Goal: Transaction & Acquisition: Download file/media

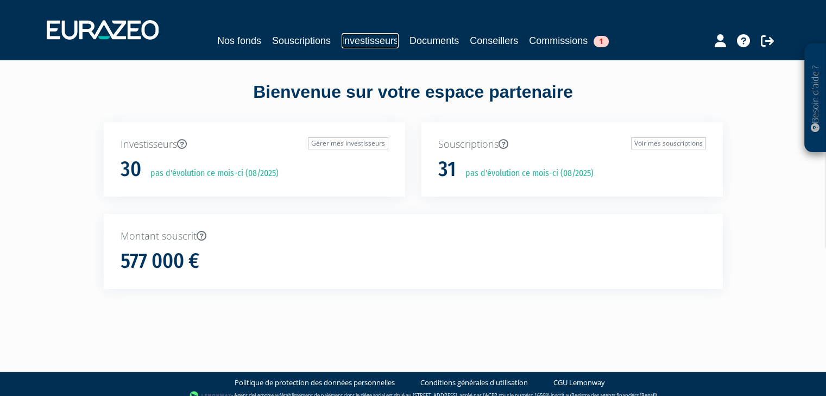
click at [362, 37] on link "Investisseurs" at bounding box center [370, 40] width 57 height 15
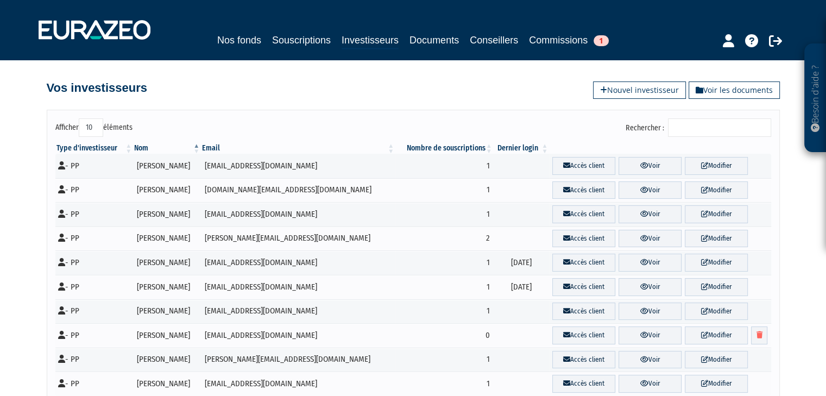
click at [722, 127] on input "Rechercher :" at bounding box center [719, 127] width 103 height 18
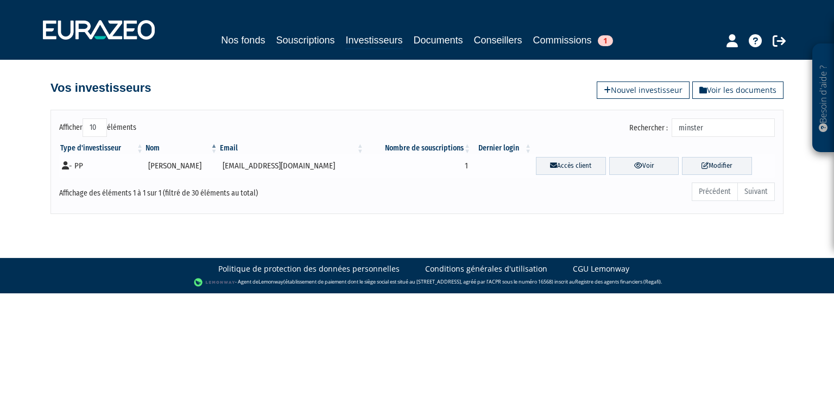
type input "minster"
click at [189, 167] on td "[PERSON_NAME]" at bounding box center [181, 166] width 74 height 24
click at [641, 161] on link "Voir" at bounding box center [644, 166] width 70 height 18
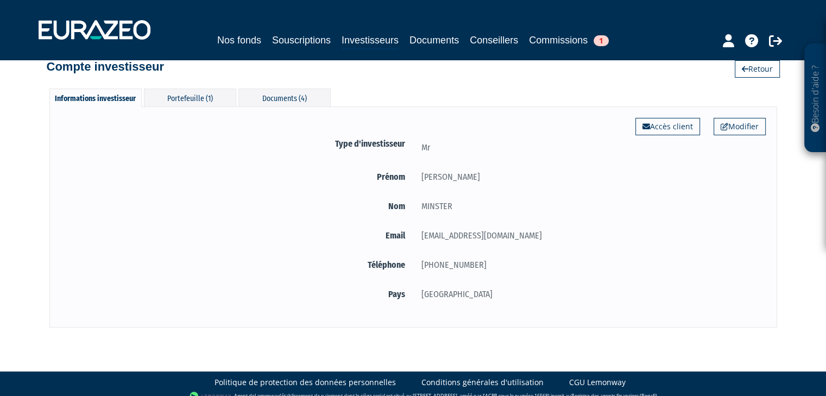
scroll to position [31, 0]
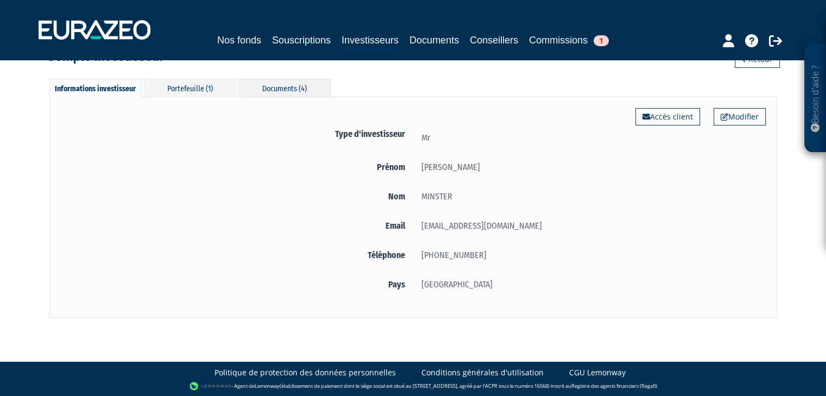
click at [257, 84] on div "Documents (4)" at bounding box center [284, 88] width 92 height 18
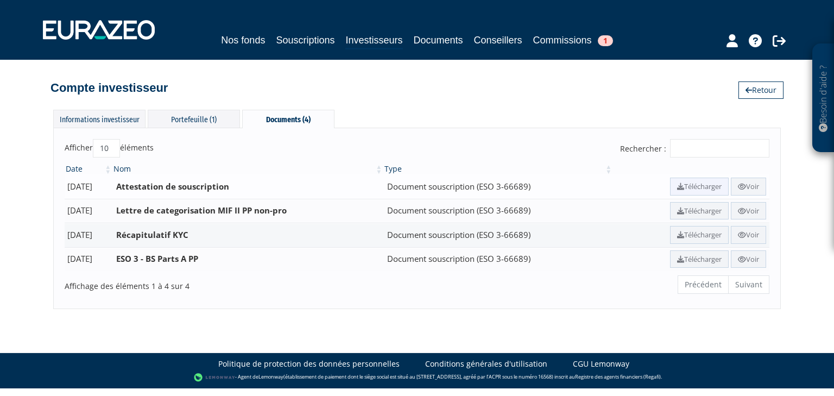
click at [693, 184] on link "Télécharger" at bounding box center [699, 187] width 59 height 18
click at [689, 234] on link "Télécharger" at bounding box center [699, 235] width 59 height 18
click at [700, 260] on link "Télécharger" at bounding box center [699, 259] width 59 height 18
